Goal: Navigation & Orientation: Find specific page/section

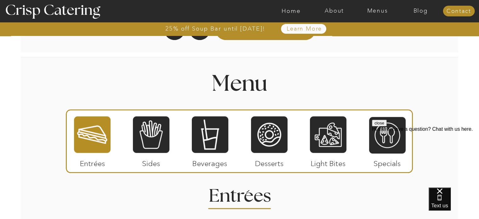
scroll to position [690, 0]
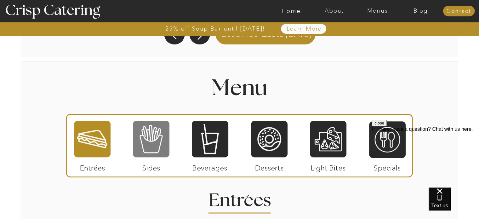
click at [153, 133] on div at bounding box center [151, 139] width 37 height 38
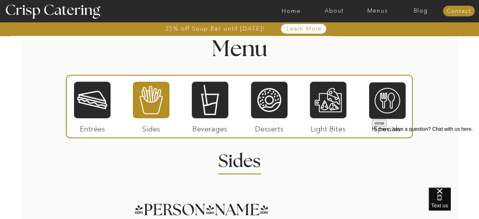
scroll to position [728, 0]
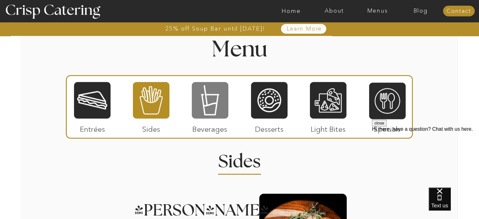
click at [209, 116] on div at bounding box center [210, 100] width 37 height 38
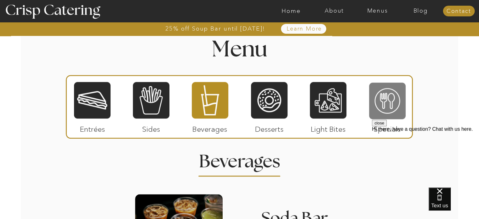
click at [390, 102] on div at bounding box center [387, 101] width 37 height 38
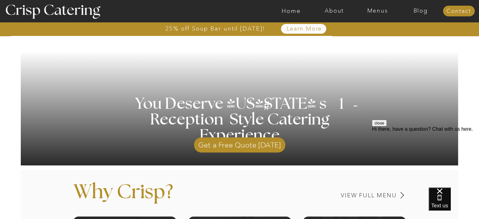
scroll to position [0, 0]
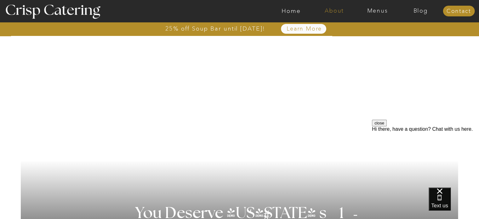
click at [336, 13] on nav "About" at bounding box center [334, 11] width 43 height 6
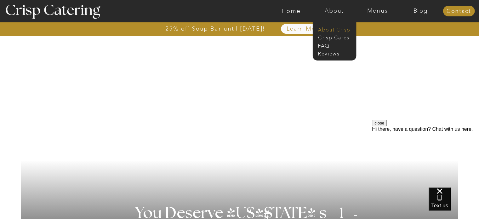
click at [344, 29] on nav "About Crisp" at bounding box center [336, 29] width 36 height 6
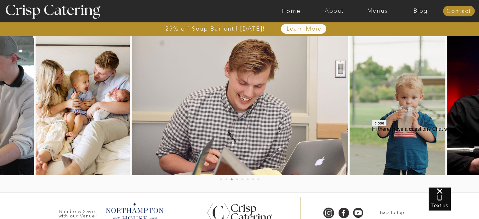
scroll to position [366, 0]
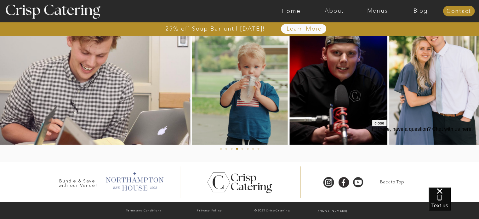
click at [139, 181] on div at bounding box center [134, 181] width 64 height 22
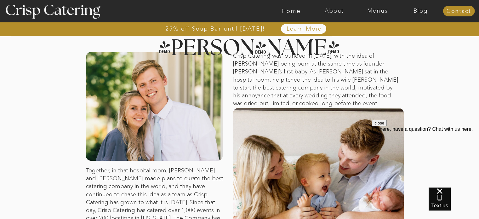
scroll to position [0, 0]
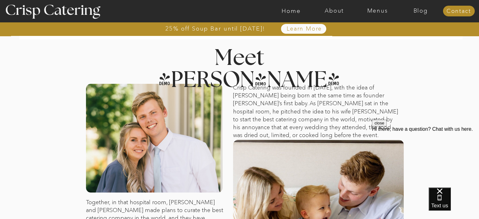
click at [387, 126] on button "close" at bounding box center [379, 123] width 15 height 7
click at [290, 10] on nav "Home" at bounding box center [291, 11] width 43 height 6
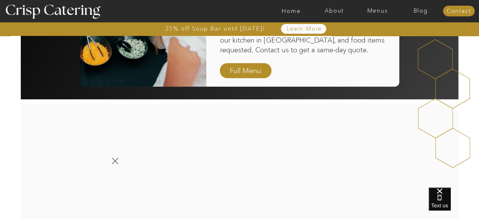
scroll to position [532, 0]
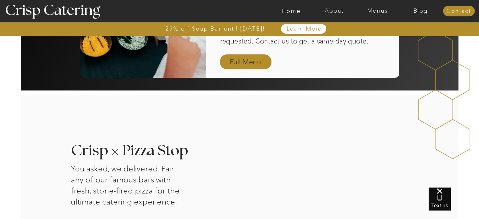
click at [256, 61] on nav "Full Menu" at bounding box center [246, 62] width 37 height 11
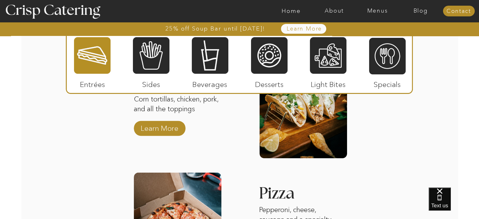
scroll to position [794, 0]
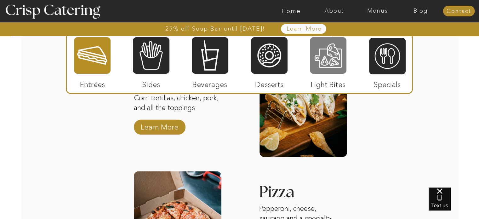
click at [334, 51] on div at bounding box center [328, 56] width 37 height 38
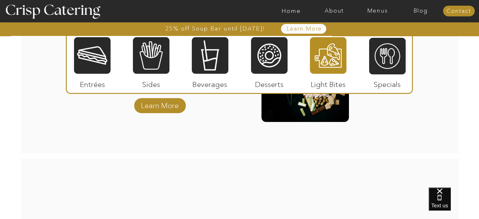
scroll to position [719, 0]
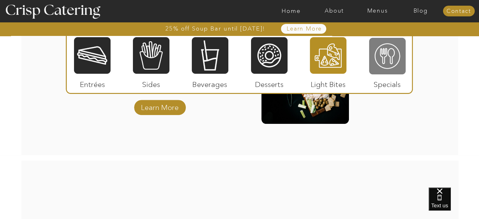
click at [387, 69] on div at bounding box center [387, 56] width 37 height 38
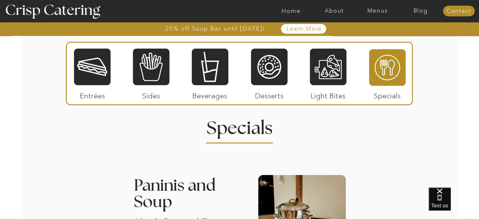
scroll to position [569, 0]
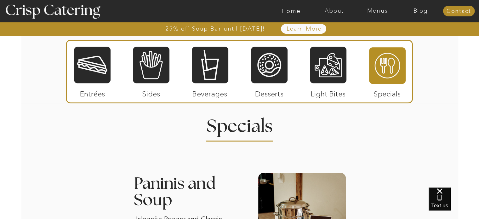
click at [96, 63] on div at bounding box center [92, 65] width 37 height 38
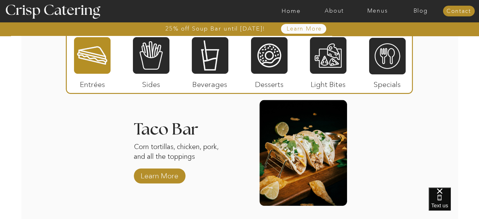
scroll to position [745, 0]
click at [146, 171] on p "Learn More" at bounding box center [160, 174] width 42 height 18
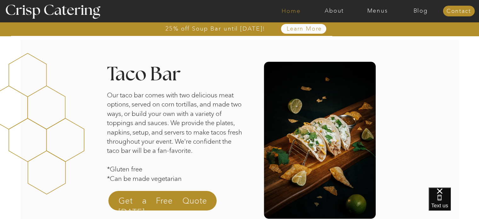
click at [295, 11] on nav "Home" at bounding box center [291, 11] width 43 height 6
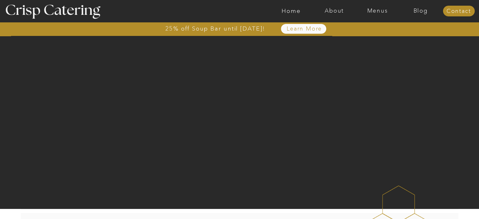
click at [295, 11] on nav "Home" at bounding box center [291, 11] width 43 height 6
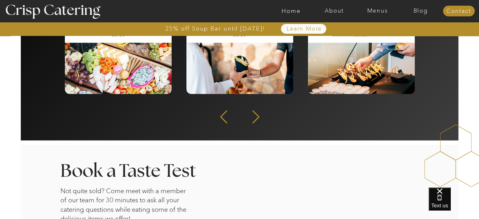
scroll to position [930, 0]
